Goal: Transaction & Acquisition: Purchase product/service

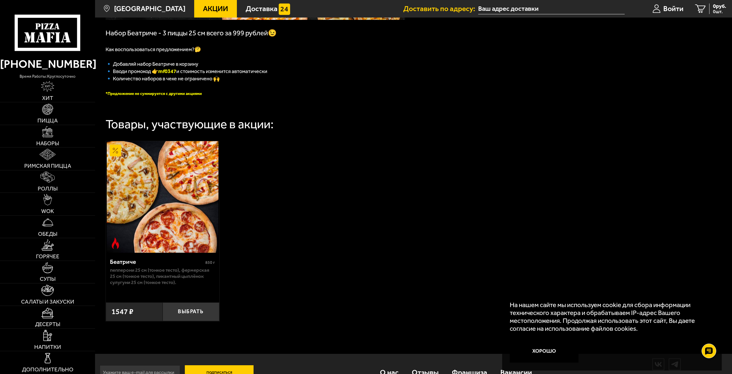
scroll to position [150, 0]
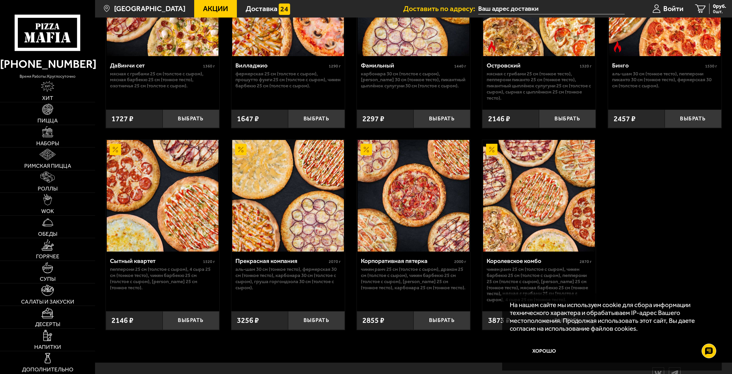
scroll to position [643, 0]
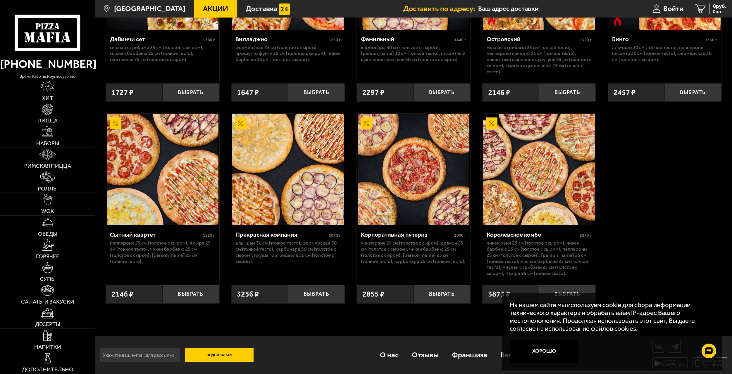
click at [203, 8] on span "Акции" at bounding box center [215, 8] width 25 height 7
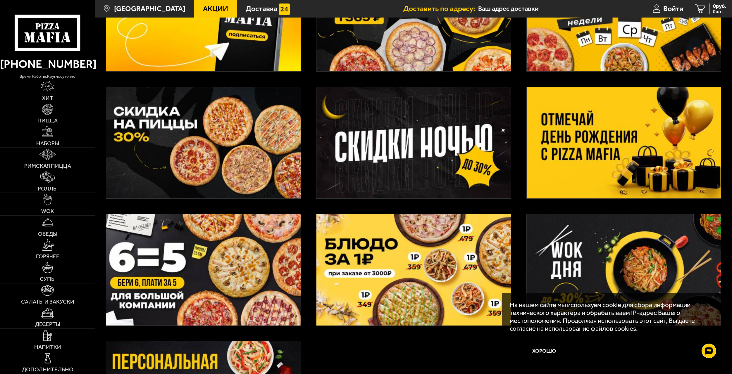
scroll to position [117, 0]
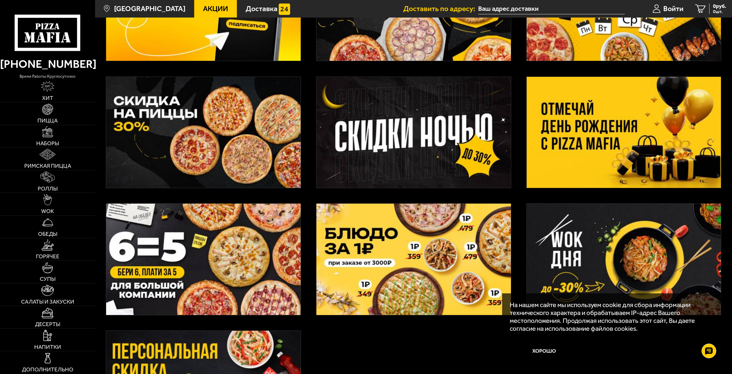
click at [603, 133] on img at bounding box center [623, 132] width 194 height 111
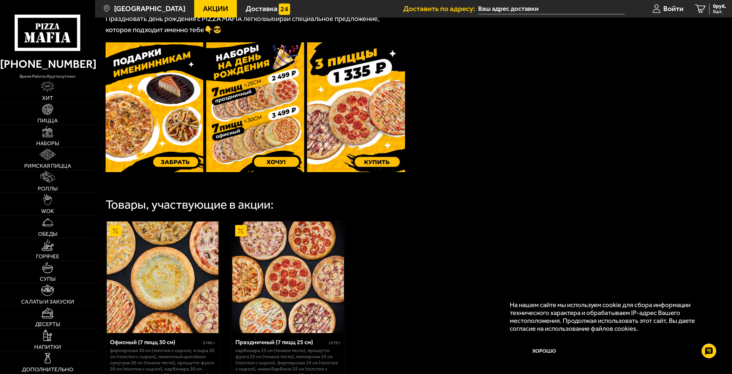
scroll to position [234, 0]
